Goal: Information Seeking & Learning: Learn about a topic

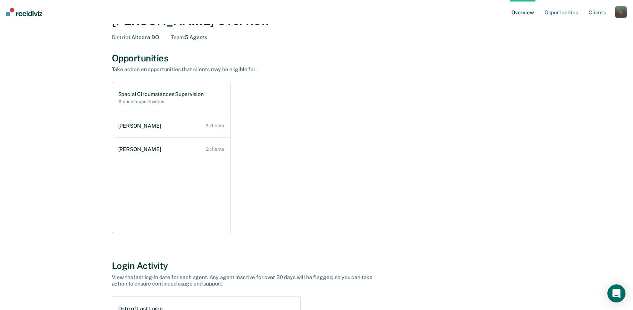
scroll to position [18, 0]
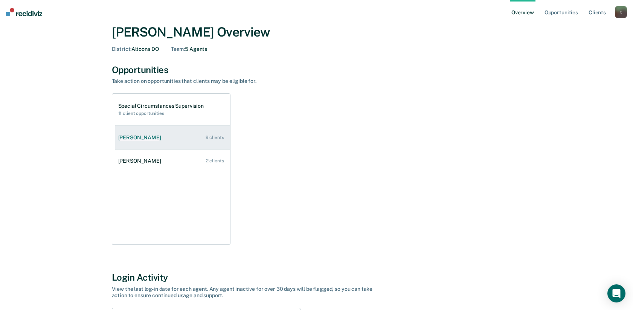
click at [148, 139] on div "[PERSON_NAME]" at bounding box center [141, 137] width 46 height 6
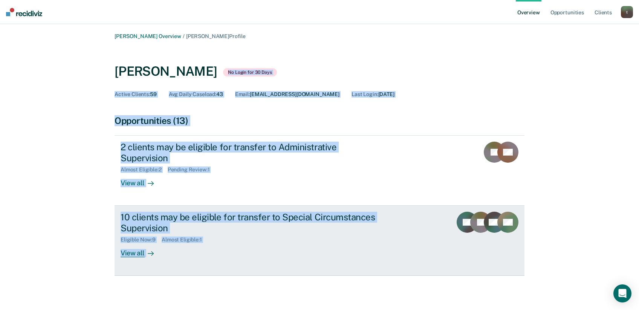
drag, startPoint x: 233, startPoint y: 53, endPoint x: 509, endPoint y: 258, distance: 343.5
click at [509, 258] on div "[PERSON_NAME] Overview / [PERSON_NAME] Profile [PERSON_NAME] No Login for 30 Da…" at bounding box center [319, 162] width 452 height 258
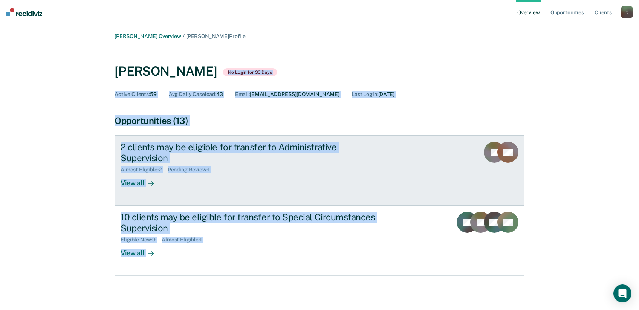
copy div "No Login for 30 Days Active Clients : 59 Avg Daily Caseload : 43 Email : [EMAIL…"
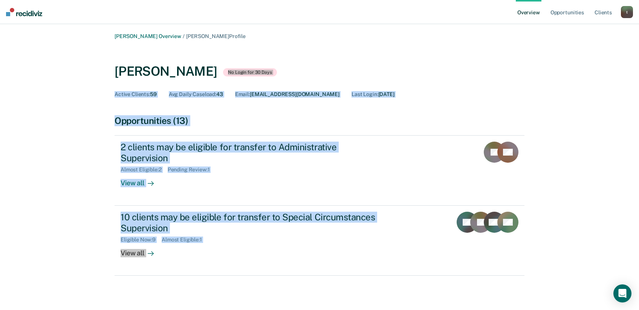
click at [215, 273] on div "Opportunities (13) 2 clients may be eligible for transfer to Administrative Sup…" at bounding box center [320, 203] width 410 height 176
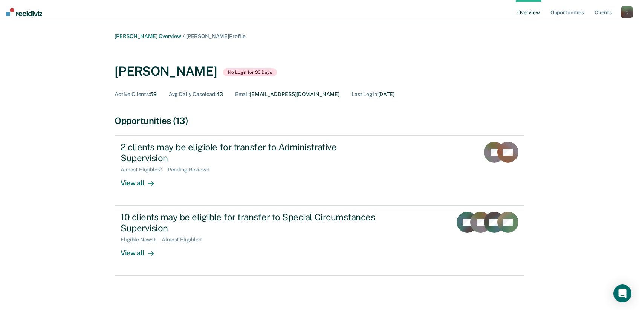
click at [377, 61] on div "[PERSON_NAME] No Login for 30 Days" at bounding box center [320, 70] width 410 height 31
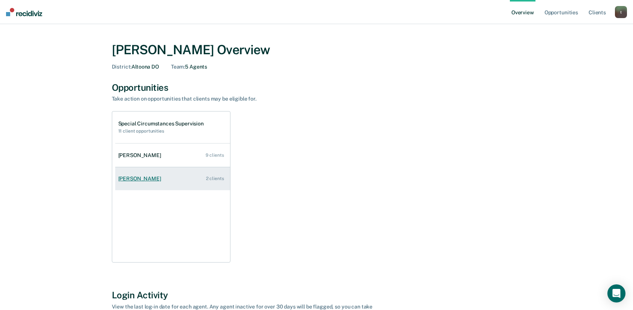
click at [154, 177] on div "[PERSON_NAME]" at bounding box center [141, 179] width 46 height 6
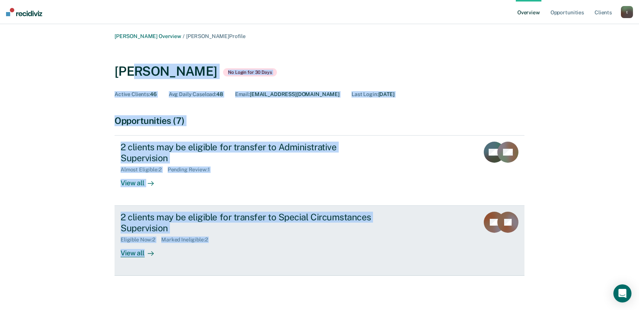
drag, startPoint x: 135, startPoint y: 57, endPoint x: 410, endPoint y: 244, distance: 332.4
click at [410, 244] on div "[PERSON_NAME] Overview / [PERSON_NAME] Profile [PERSON_NAME] No Login for 30 Da…" at bounding box center [319, 162] width 452 height 258
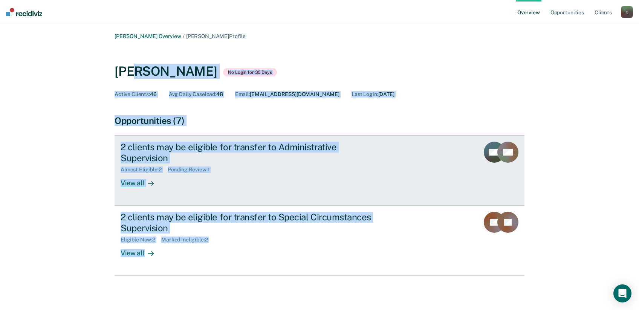
copy div "th [PERSON_NAME] No Login for 30 Days Active Clients : 46 Avg Daily Caseload : …"
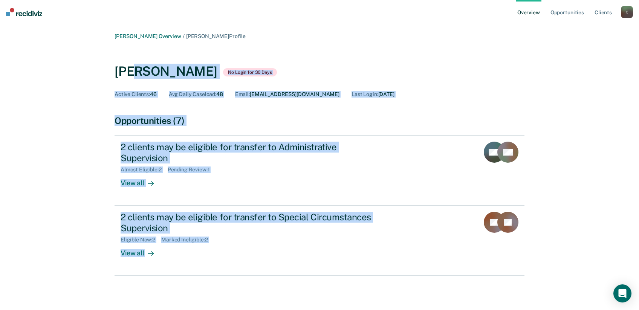
click at [456, 77] on div "[PERSON_NAME] No Login for 30 Days" at bounding box center [320, 70] width 410 height 31
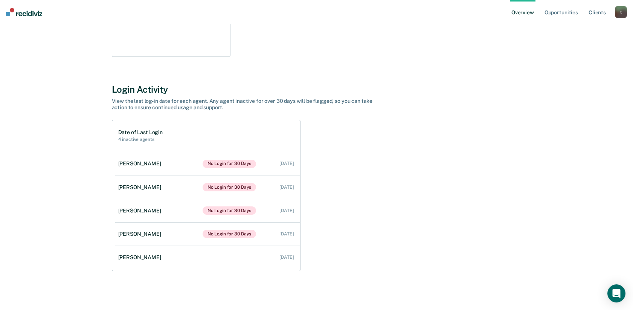
scroll to position [206, 0]
